Goal: Transaction & Acquisition: Purchase product/service

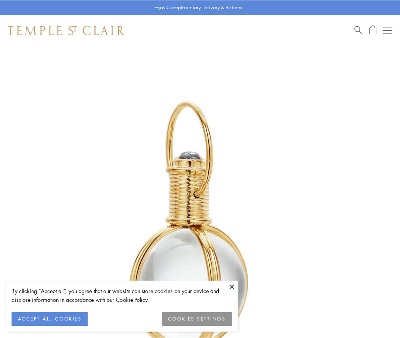
scroll to position [199, 0]
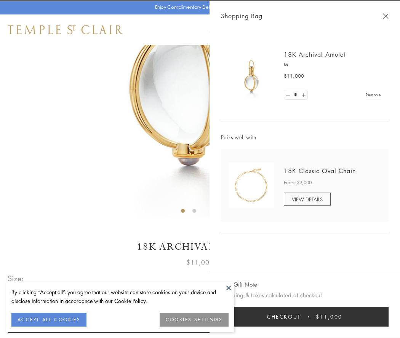
click at [305, 317] on button "Checkout $11,000" at bounding box center [305, 317] width 168 height 20
